Goal: Check status: Check status

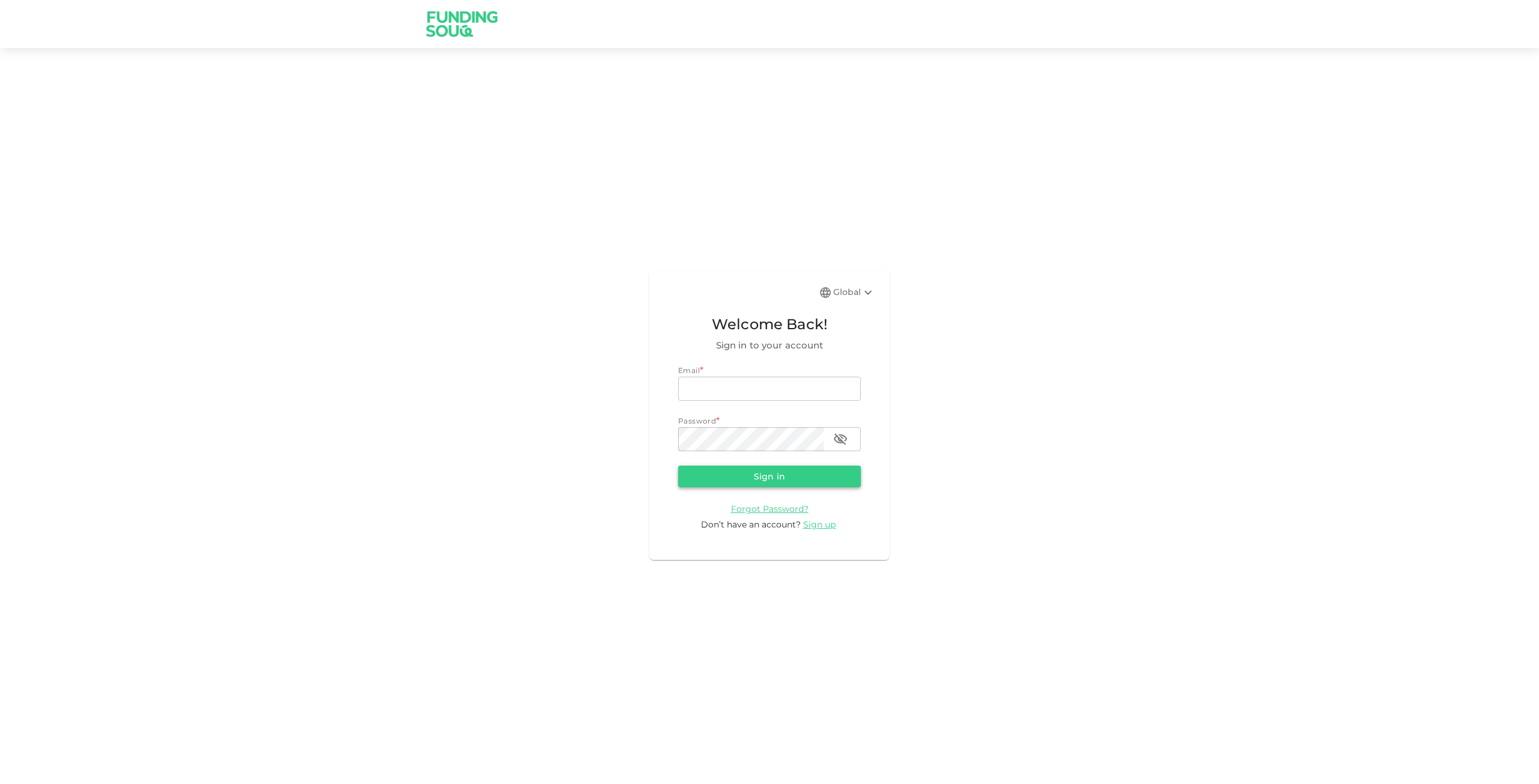
type input "[EMAIL_ADDRESS][DOMAIN_NAME]"
click at [775, 470] on button "Sign in" at bounding box center [770, 477] width 183 height 22
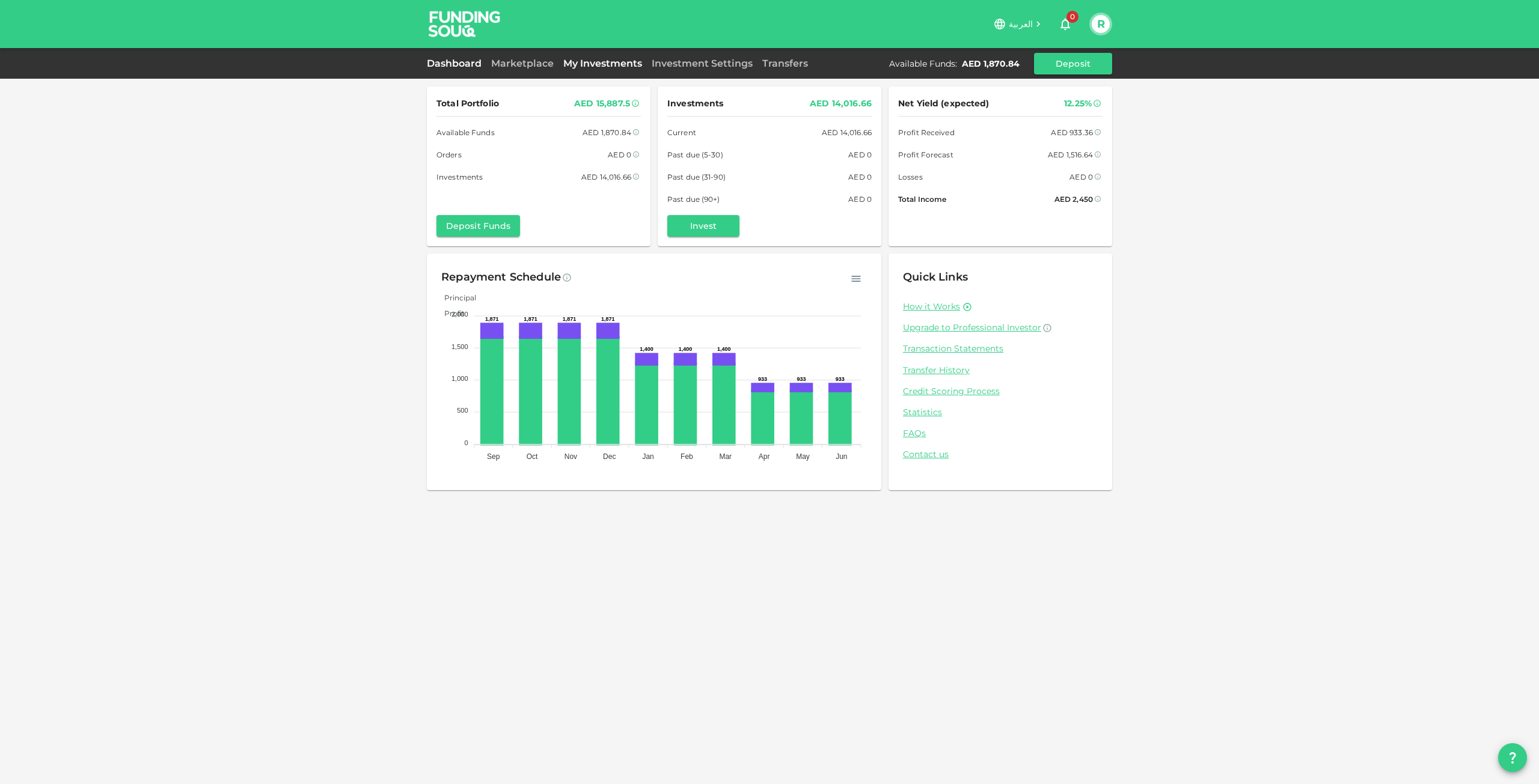
click at [577, 59] on link "My Investments" at bounding box center [602, 64] width 88 height 12
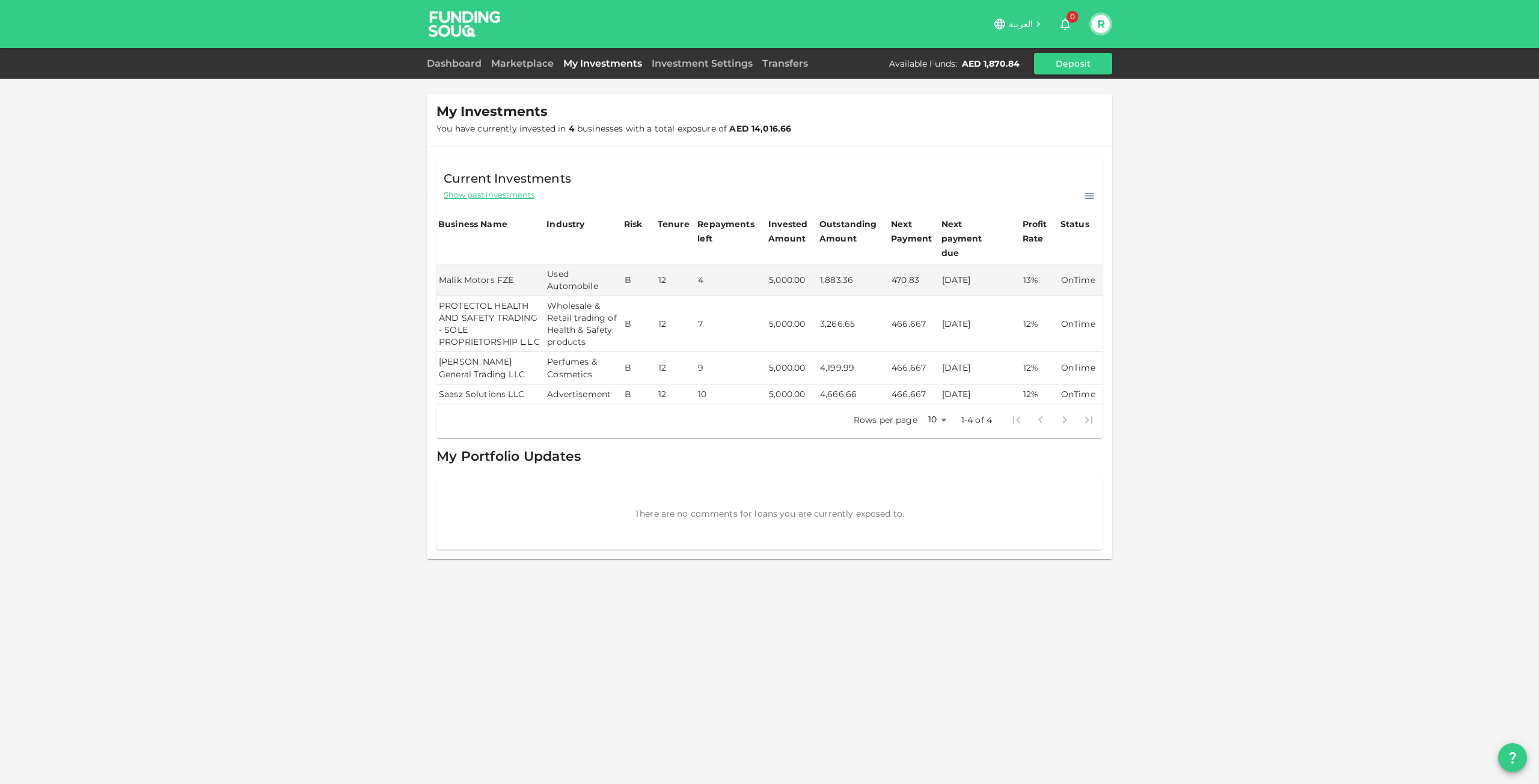
drag, startPoint x: 916, startPoint y: 355, endPoint x: 980, endPoint y: 362, distance: 64.4
click at [974, 362] on tr "[PERSON_NAME] General Trading LLC Perfumes & Cosmetics B 12 9 5,000.00 4,199.99…" at bounding box center [770, 368] width 666 height 32
click at [986, 360] on td "[DATE]" at bounding box center [980, 368] width 81 height 32
drag, startPoint x: 1088, startPoint y: 357, endPoint x: 648, endPoint y: 351, distance: 440.0
click at [692, 354] on tr "[PERSON_NAME] General Trading LLC Perfumes & Cosmetics B 12 9 5,000.00 4,199.99…" at bounding box center [770, 368] width 666 height 32
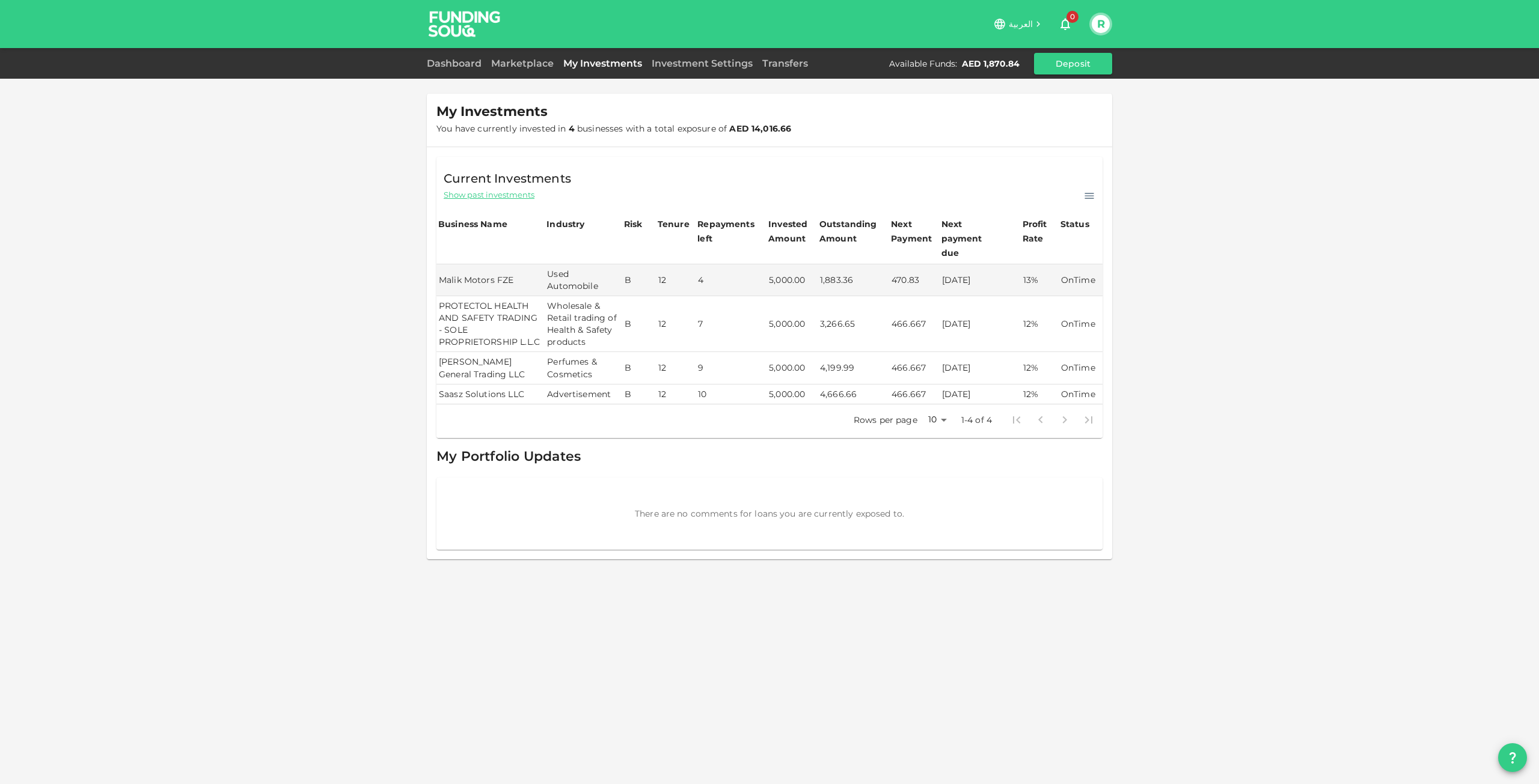
click at [628, 352] on td "B" at bounding box center [639, 368] width 33 height 32
drag, startPoint x: 614, startPoint y: 358, endPoint x: 929, endPoint y: 360, distance: 315.0
click at [886, 361] on tr "[PERSON_NAME] General Trading LLC Perfumes & Cosmetics B 12 9 5,000.00 4,199.99…" at bounding box center [770, 368] width 666 height 32
click at [952, 360] on td "[DATE]" at bounding box center [980, 368] width 81 height 32
drag, startPoint x: 991, startPoint y: 355, endPoint x: 608, endPoint y: 346, distance: 383.1
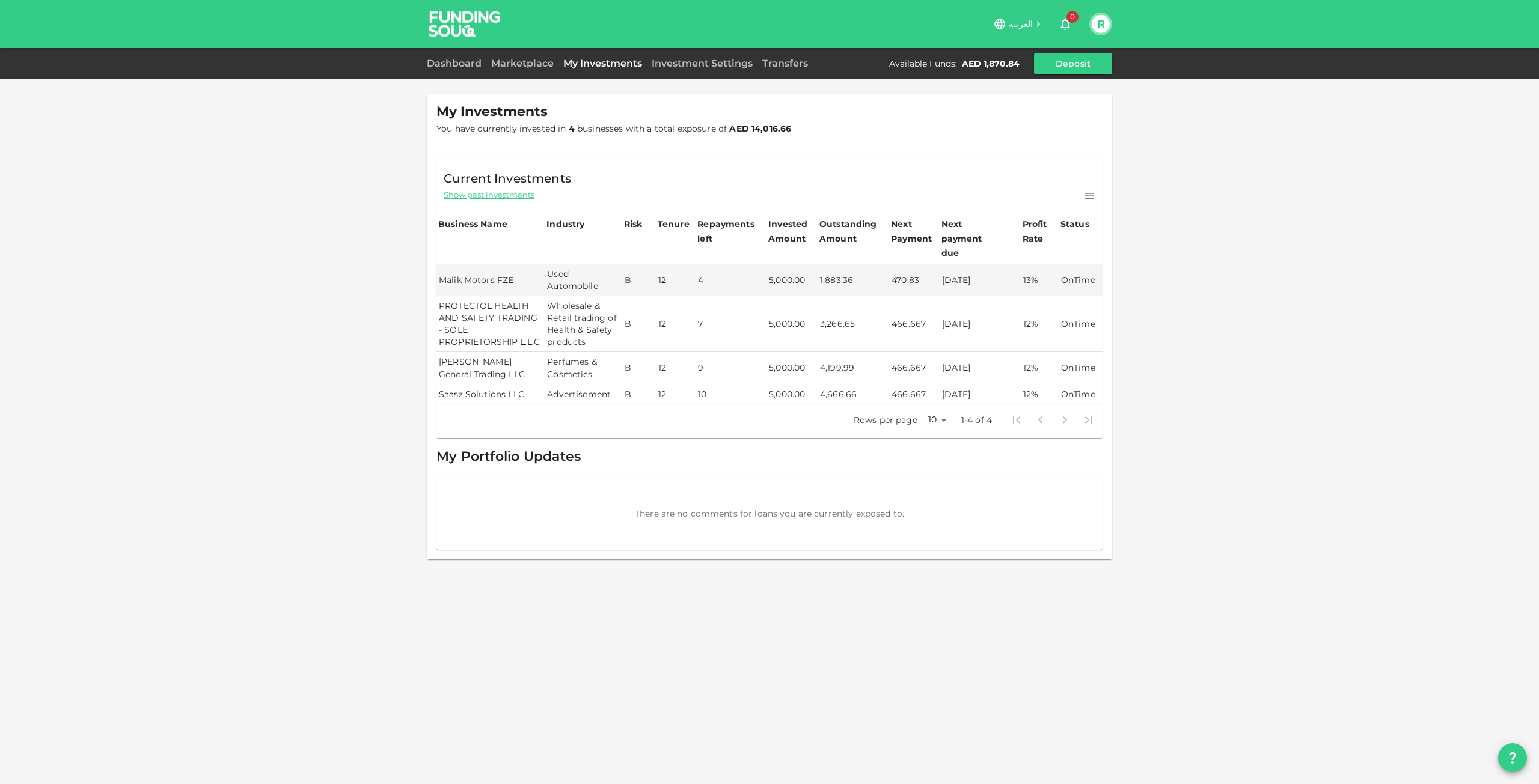
click at [691, 352] on tr "Isabella General Trading LLC Perfumes & Cosmetics B 12 9 5,000.00 4,199.99 466.…" at bounding box center [770, 368] width 666 height 32
click at [607, 352] on td "Perfumes & Cosmetics" at bounding box center [583, 368] width 77 height 32
click at [504, 62] on link "Marketplace" at bounding box center [523, 64] width 72 height 12
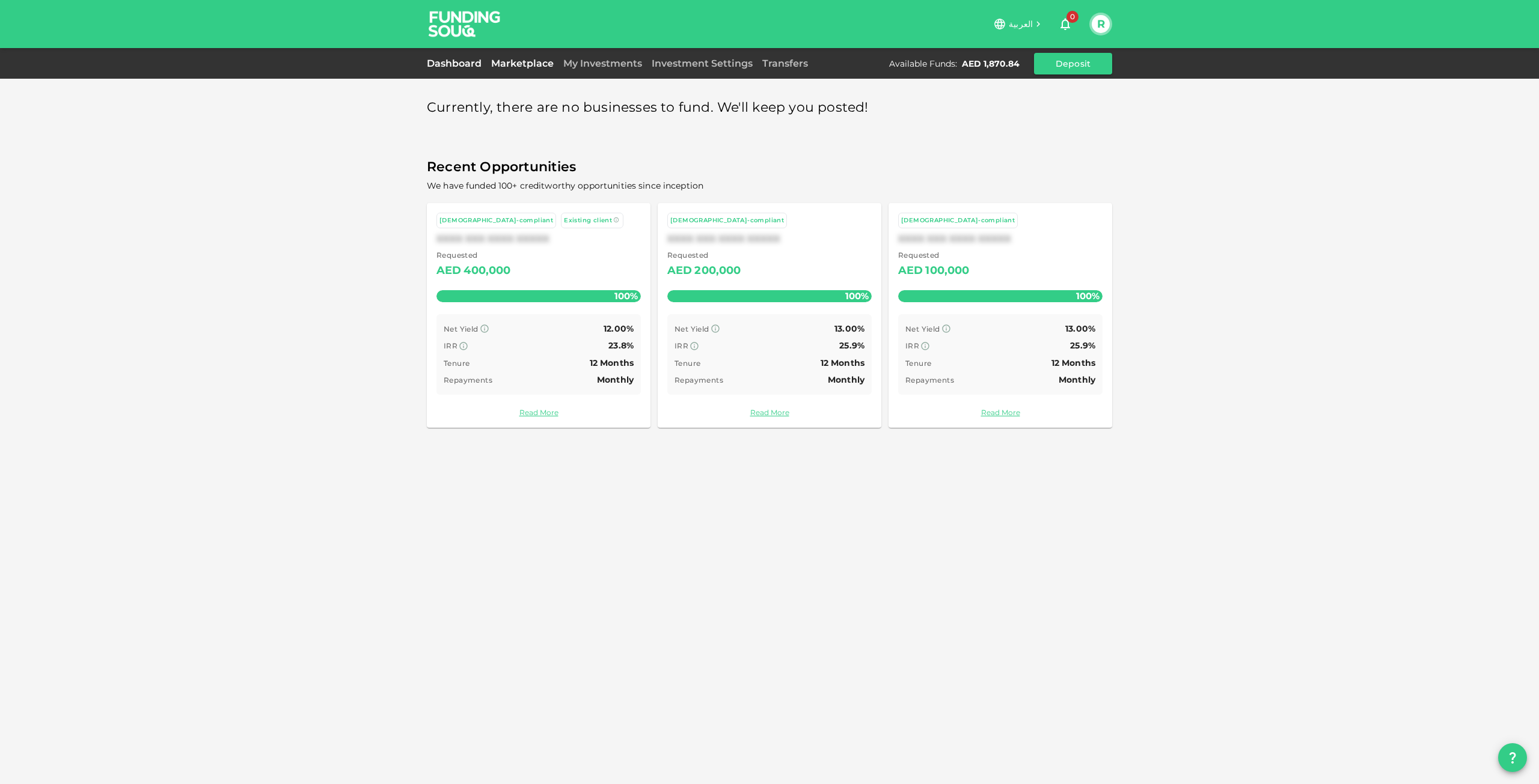
click at [465, 62] on link "Dashboard" at bounding box center [456, 64] width 60 height 12
